Goal: Information Seeking & Learning: Learn about a topic

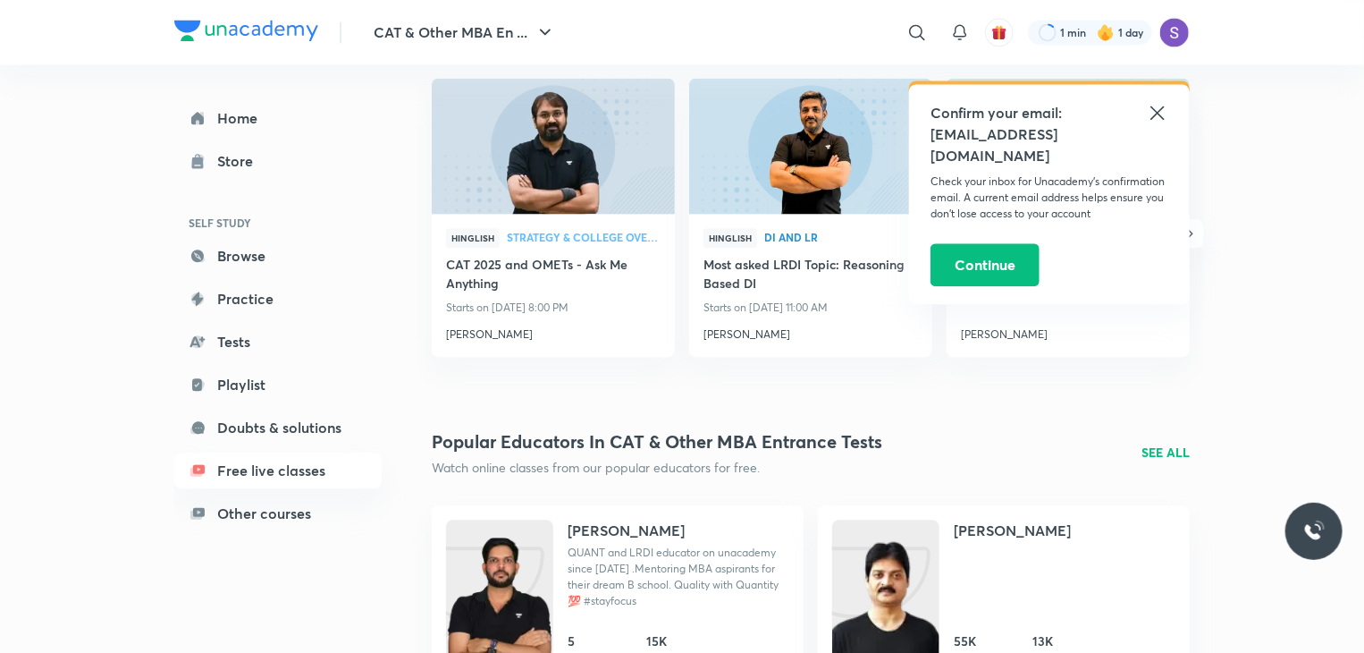
scroll to position [2039, 0]
click at [1155, 104] on icon at bounding box center [1157, 112] width 21 height 21
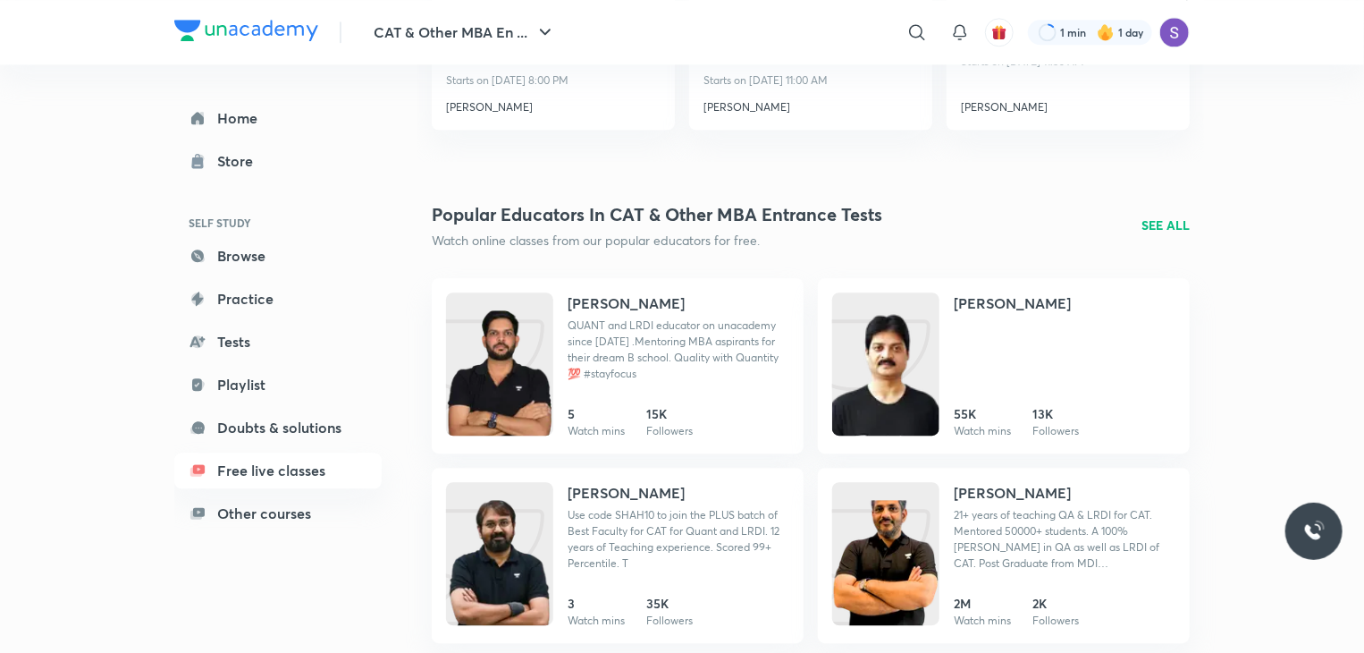
scroll to position [2250, 0]
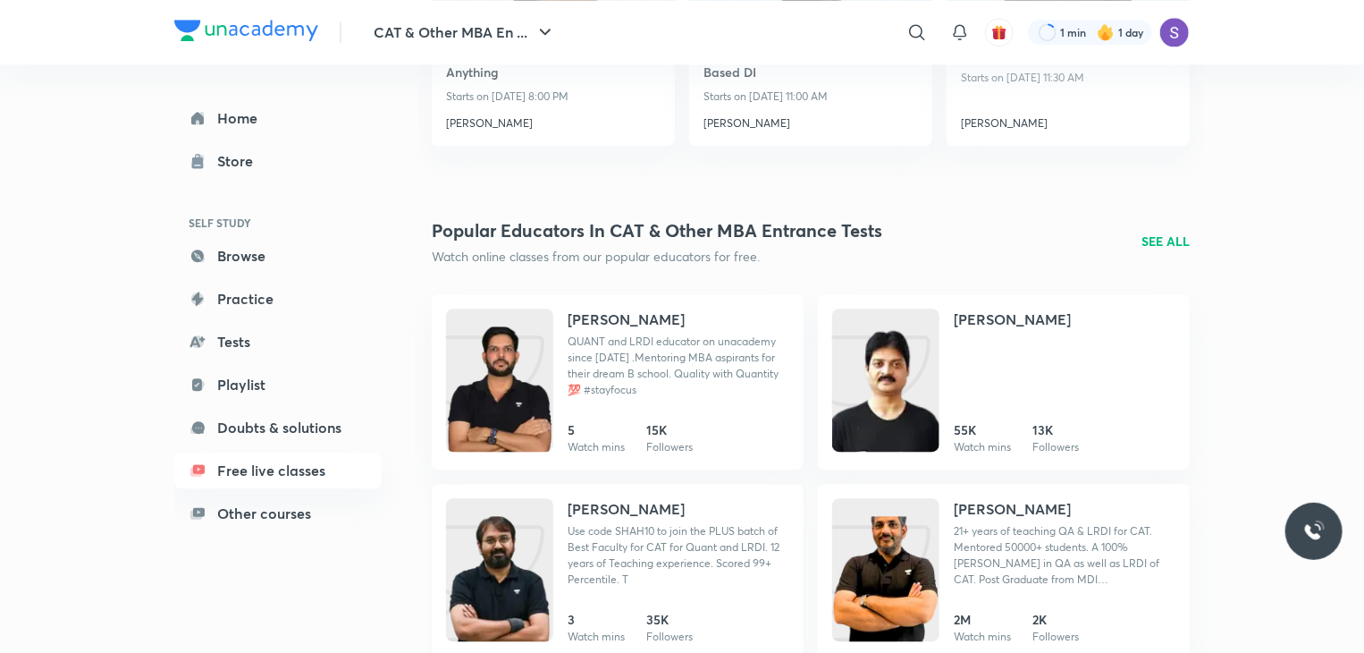
click at [615, 506] on h4 "[PERSON_NAME]" at bounding box center [626, 508] width 117 height 21
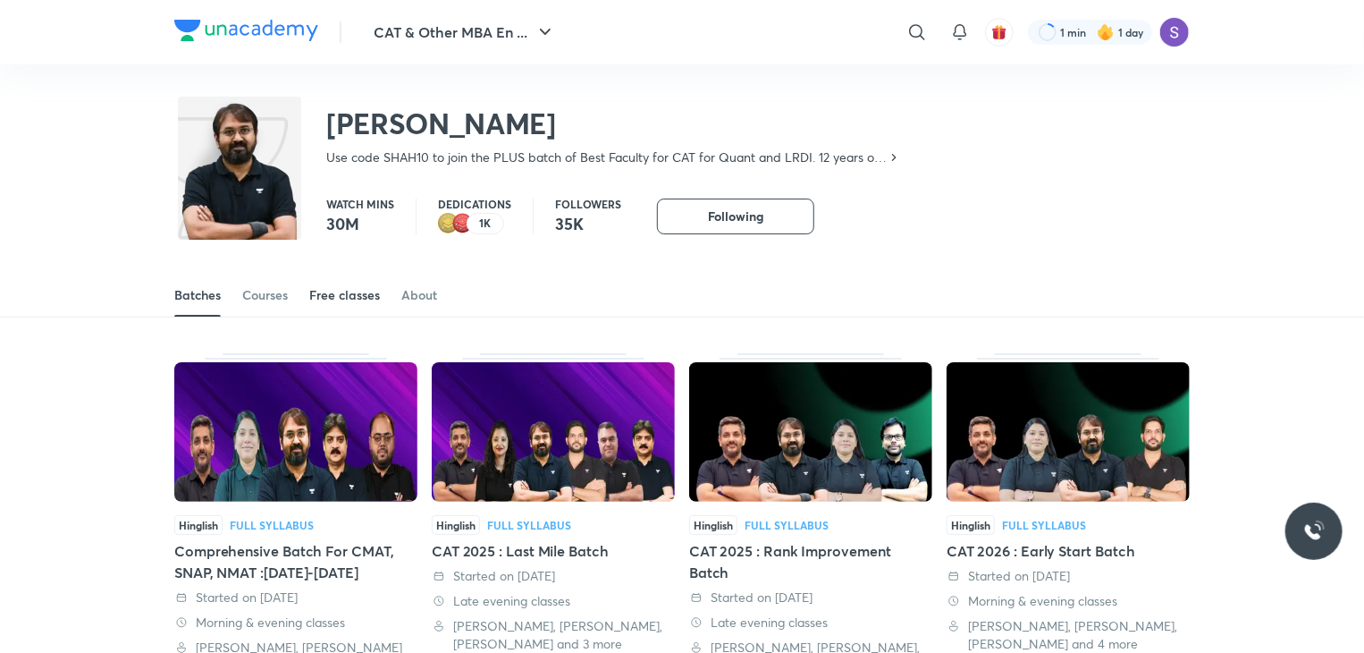
click at [333, 278] on link "Free classes" at bounding box center [344, 295] width 71 height 43
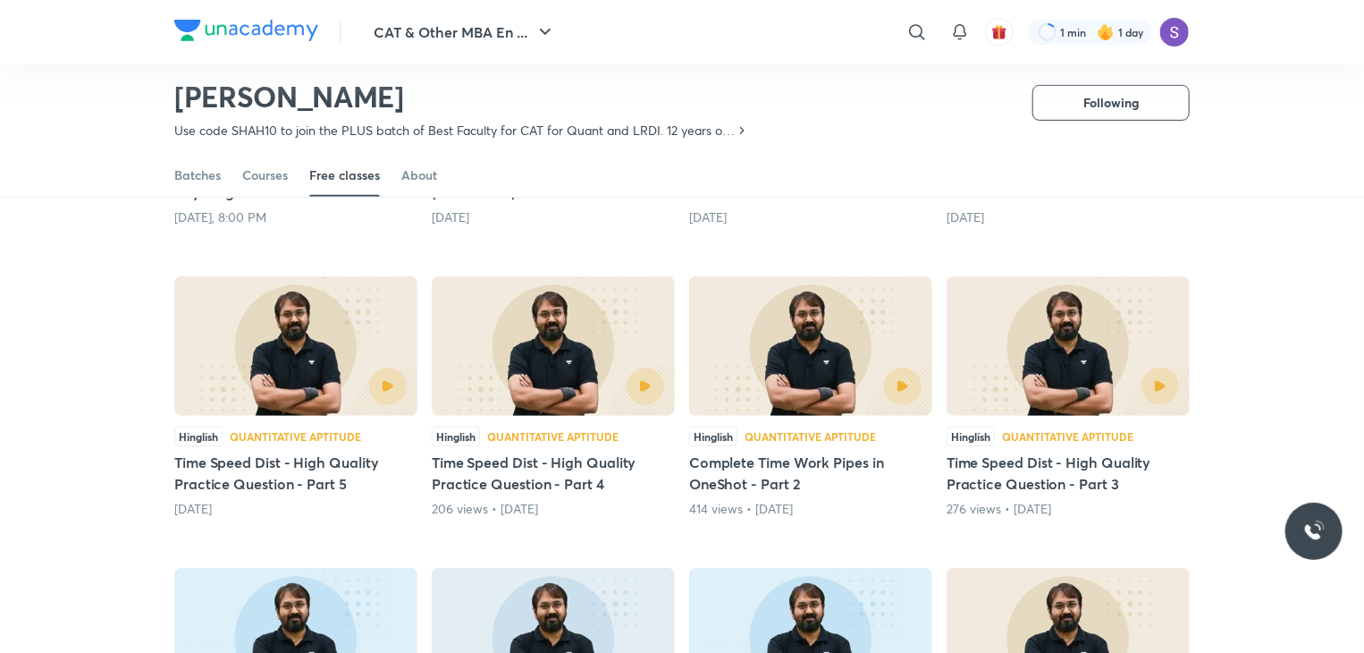
scroll to position [379, 0]
